Goal: Complete application form

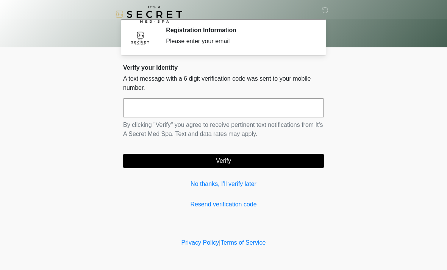
click at [195, 100] on input "text" at bounding box center [223, 107] width 201 height 19
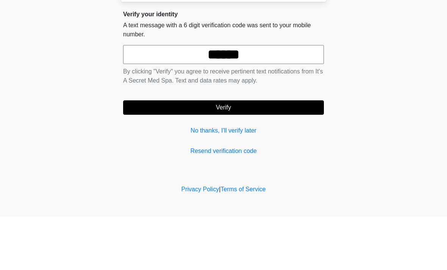
type input "******"
click at [269, 154] on button "Verify" at bounding box center [223, 161] width 201 height 14
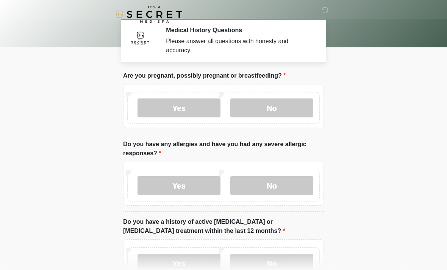
click at [295, 107] on label "No" at bounding box center [271, 107] width 83 height 19
click at [293, 189] on label "No" at bounding box center [271, 185] width 83 height 19
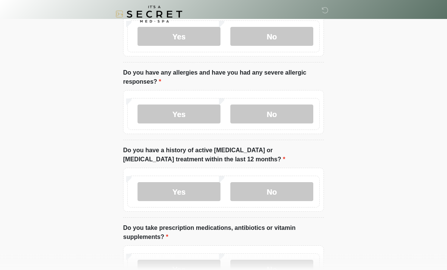
scroll to position [71, 0]
click at [296, 190] on label "No" at bounding box center [271, 191] width 83 height 19
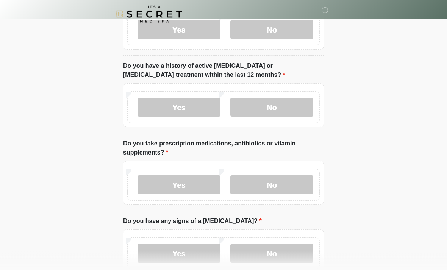
click at [292, 181] on label "No" at bounding box center [271, 185] width 83 height 19
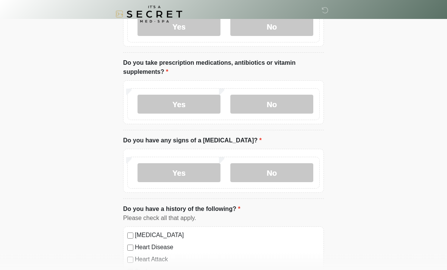
click at [287, 170] on label "No" at bounding box center [271, 173] width 83 height 19
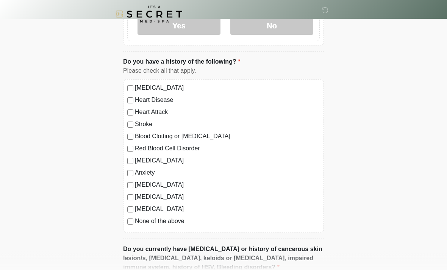
scroll to position [385, 0]
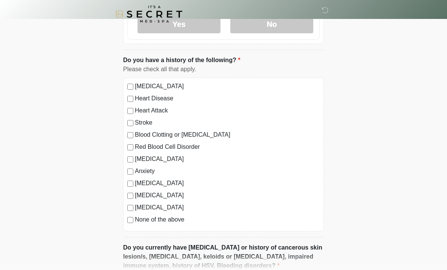
click at [175, 221] on label "None of the above" at bounding box center [227, 219] width 185 height 9
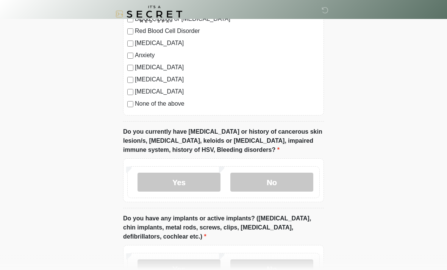
scroll to position [501, 0]
click at [300, 176] on label "No" at bounding box center [271, 182] width 83 height 19
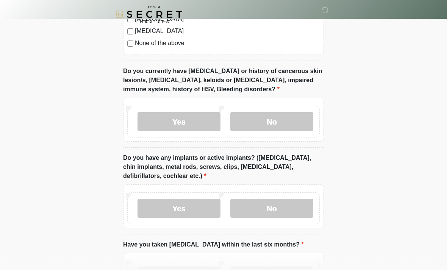
scroll to position [578, 0]
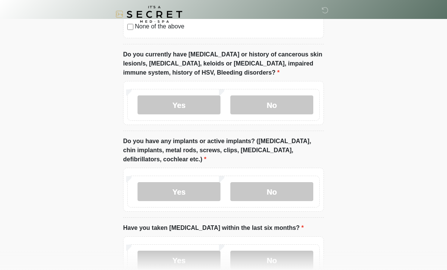
click at [295, 187] on label "No" at bounding box center [271, 191] width 83 height 19
click at [296, 258] on label "No" at bounding box center [271, 260] width 83 height 19
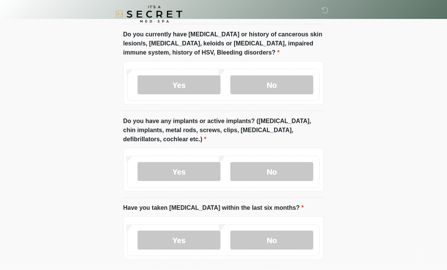
scroll to position [630, 0]
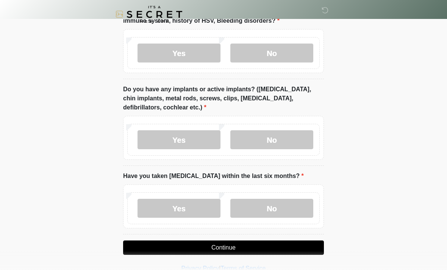
click at [291, 242] on button "Continue" at bounding box center [223, 247] width 201 height 14
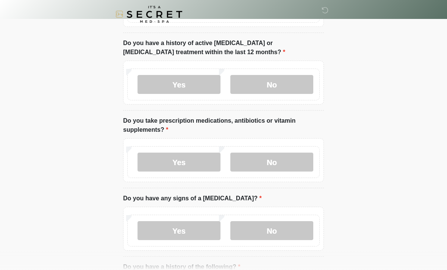
scroll to position [0, 0]
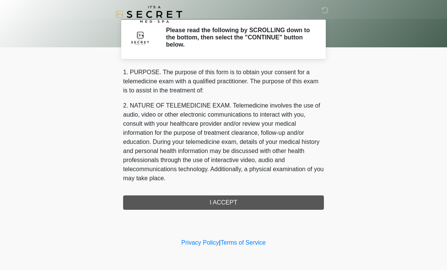
click at [294, 199] on div "1. PURPOSE. The purpose of this form is to obtain your consent for a telemedici…" at bounding box center [223, 139] width 201 height 142
click at [241, 202] on div "1. PURPOSE. The purpose of this form is to obtain your consent for a telemedici…" at bounding box center [223, 139] width 201 height 142
click at [252, 204] on div "1. PURPOSE. The purpose of this form is to obtain your consent for a telemedici…" at bounding box center [223, 139] width 201 height 142
click at [254, 201] on div "1. PURPOSE. The purpose of this form is to obtain your consent for a telemedici…" at bounding box center [223, 139] width 201 height 142
click at [225, 198] on div "1. PURPOSE. The purpose of this form is to obtain your consent for a telemedici…" at bounding box center [223, 139] width 201 height 142
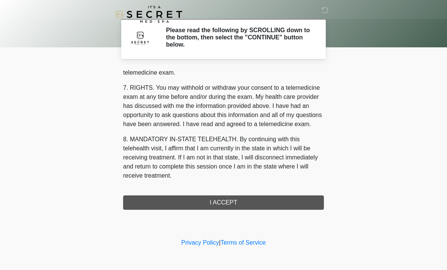
click at [231, 198] on div "1. PURPOSE. The purpose of this form is to obtain your consent for a telemedici…" at bounding box center [223, 139] width 201 height 142
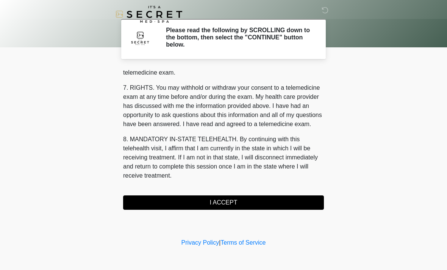
scroll to position [321, 0]
click at [238, 203] on button "I ACCEPT" at bounding box center [223, 202] width 201 height 14
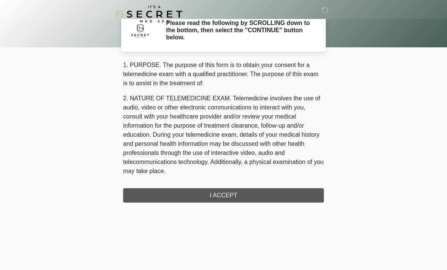
scroll to position [0, 0]
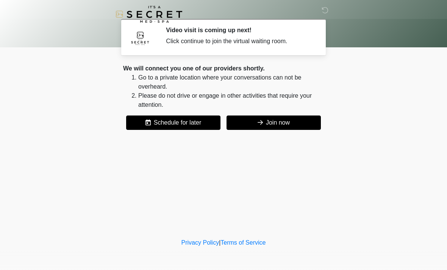
click at [301, 124] on button "Join now" at bounding box center [273, 122] width 94 height 14
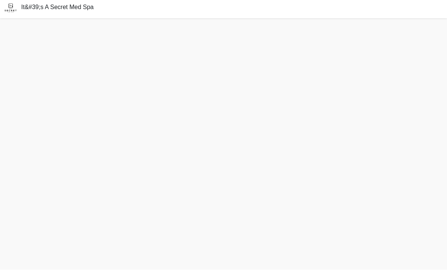
scroll to position [26, 0]
